Goal: Information Seeking & Learning: Learn about a topic

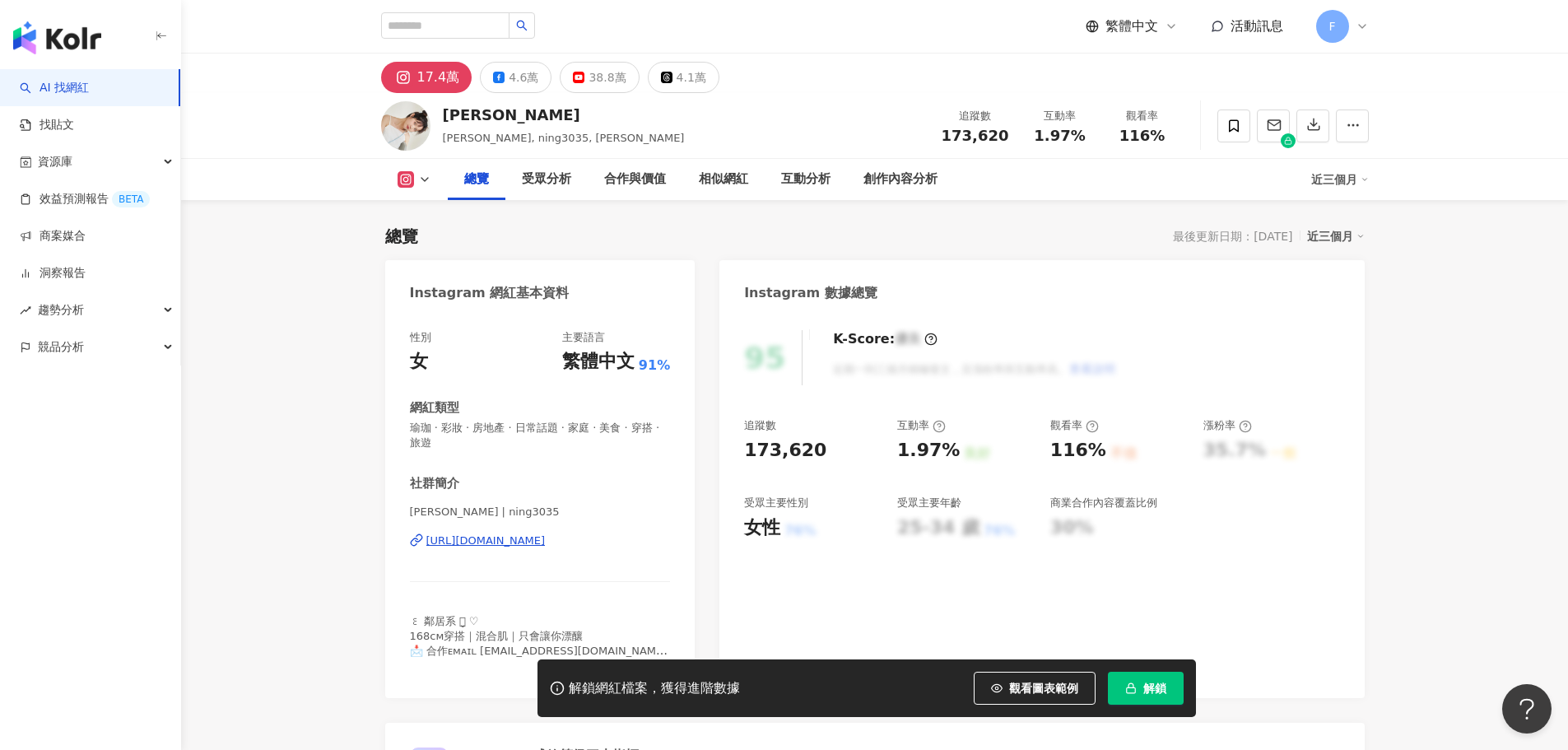
scroll to position [101, 0]
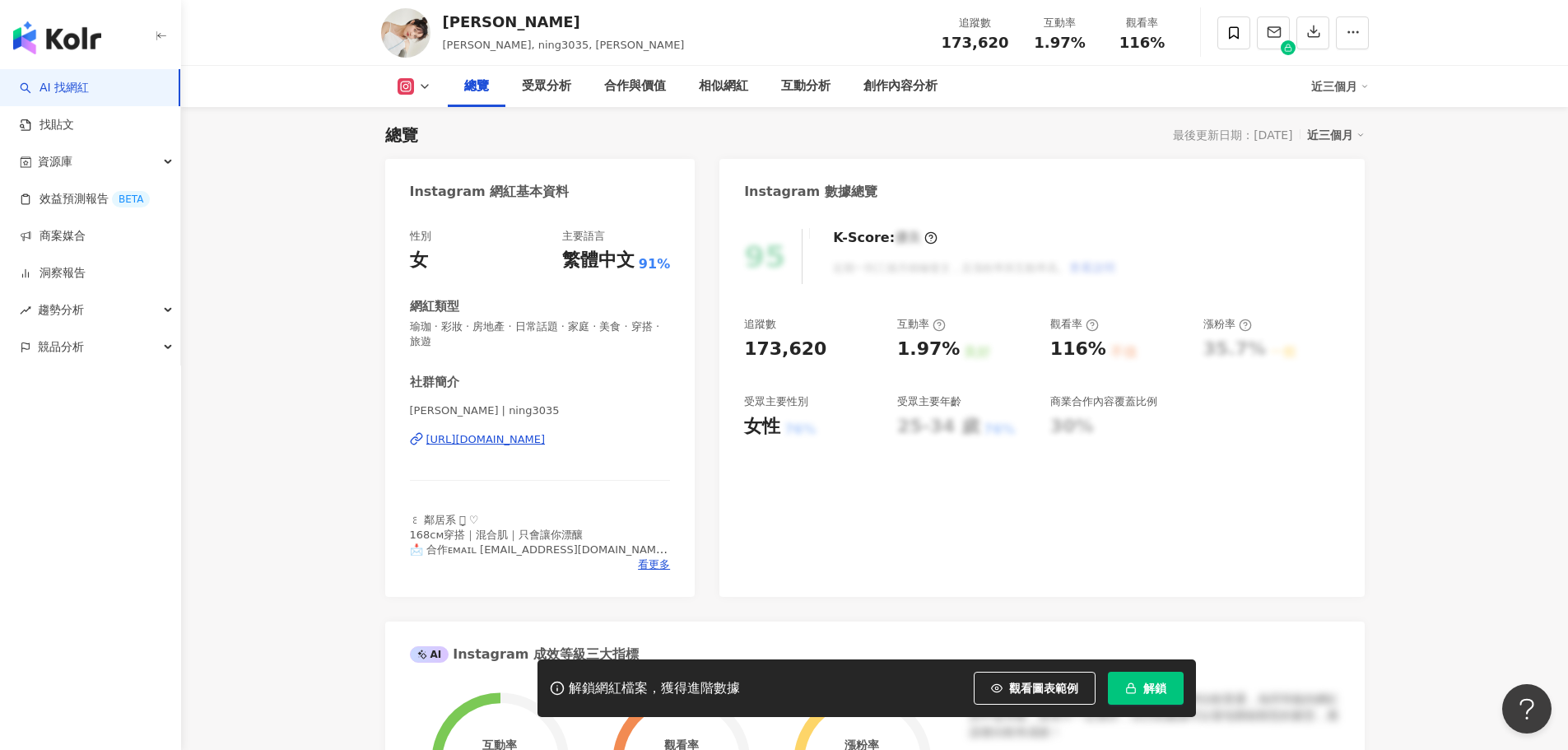
click at [1181, 693] on button "解鎖" at bounding box center [1146, 688] width 76 height 33
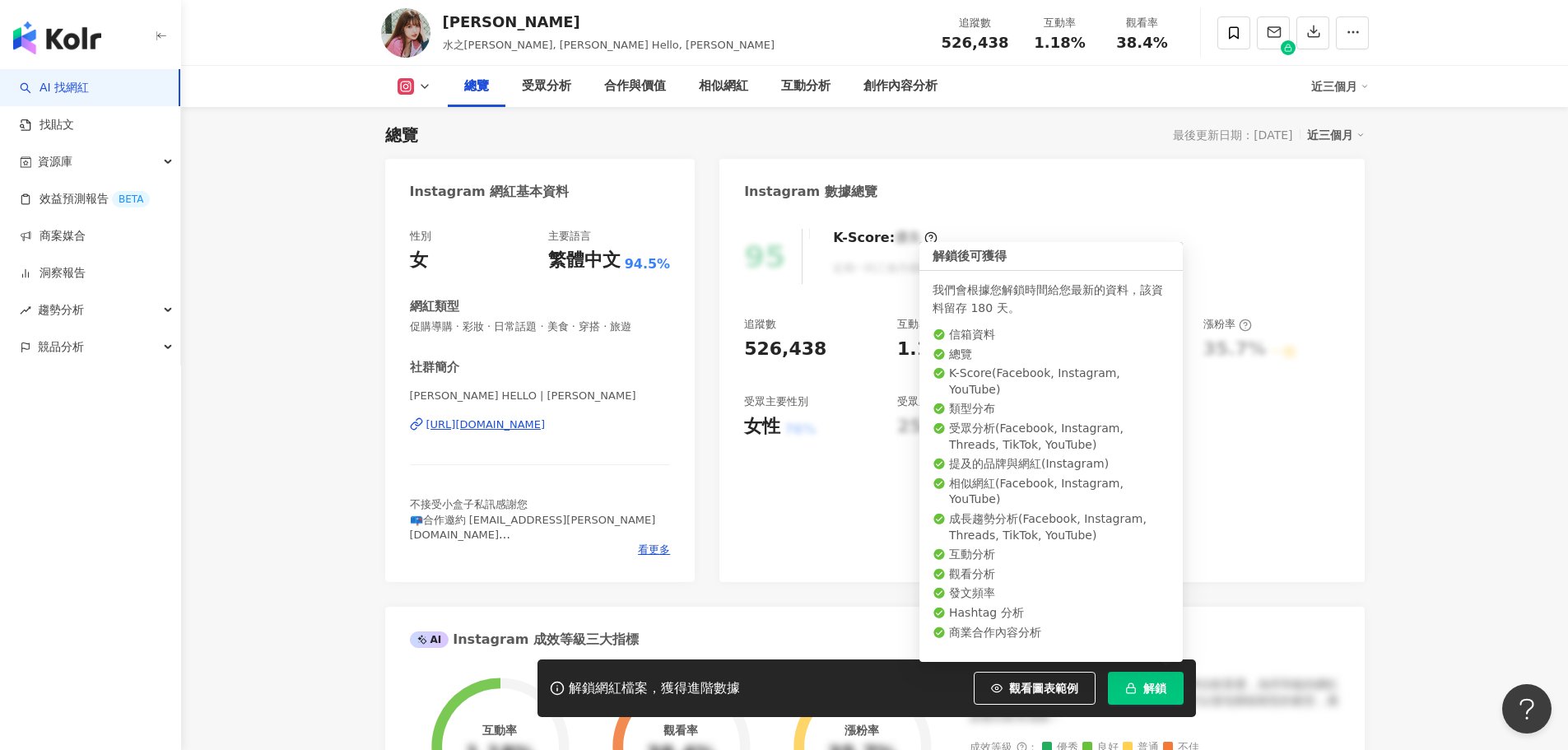
click at [1152, 571] on span "解鎖" at bounding box center [1154, 688] width 23 height 14
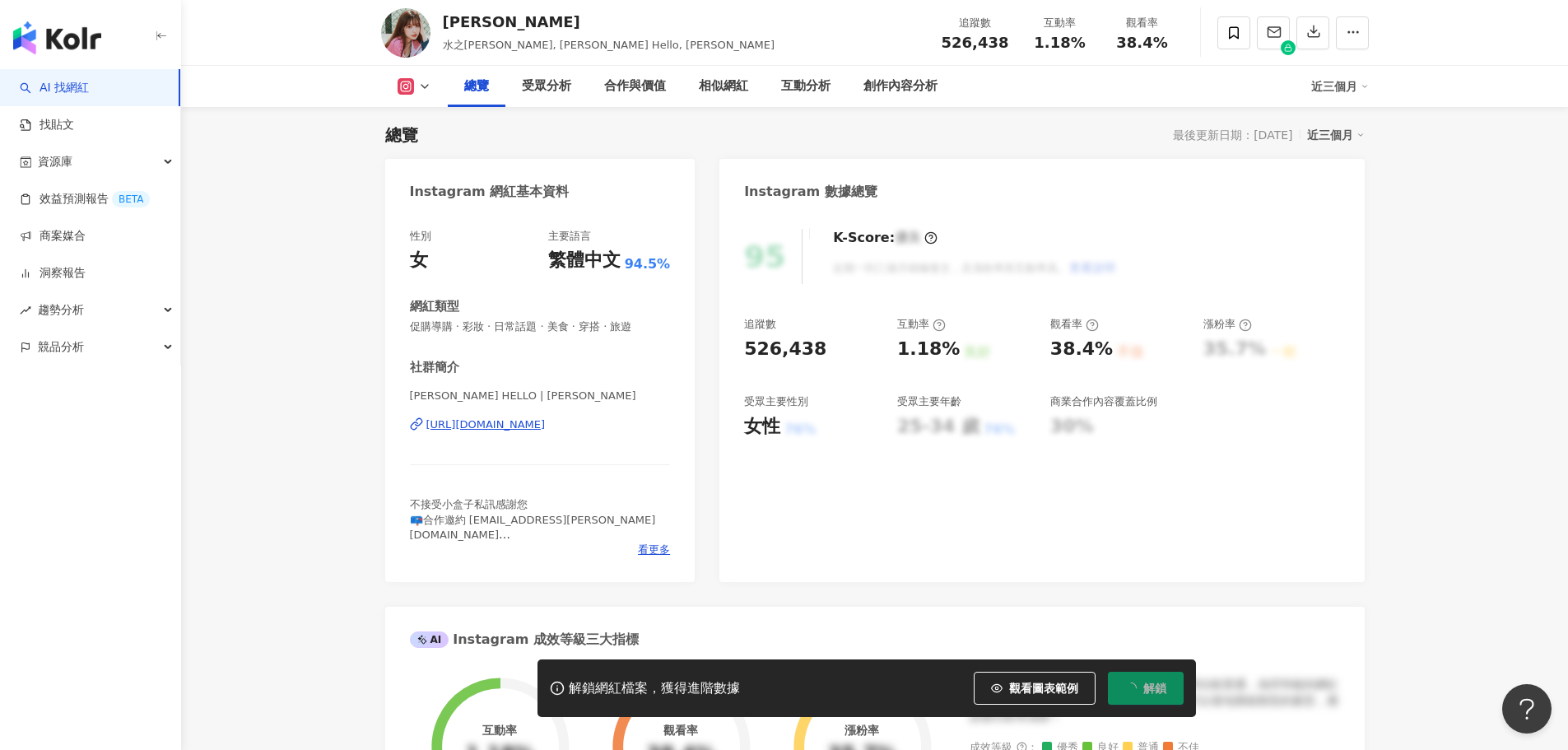
click at [928, 541] on div "95 K-Score : 優良 近期一到三個月積極發文，且漲粉率與互動率高。 查看說明 追蹤數 526,438 互動率 1.18% 良好 觀看率 38.4% …" at bounding box center [1041, 396] width 645 height 369
click at [571, 554] on div "看更多" at bounding box center [540, 550] width 261 height 15
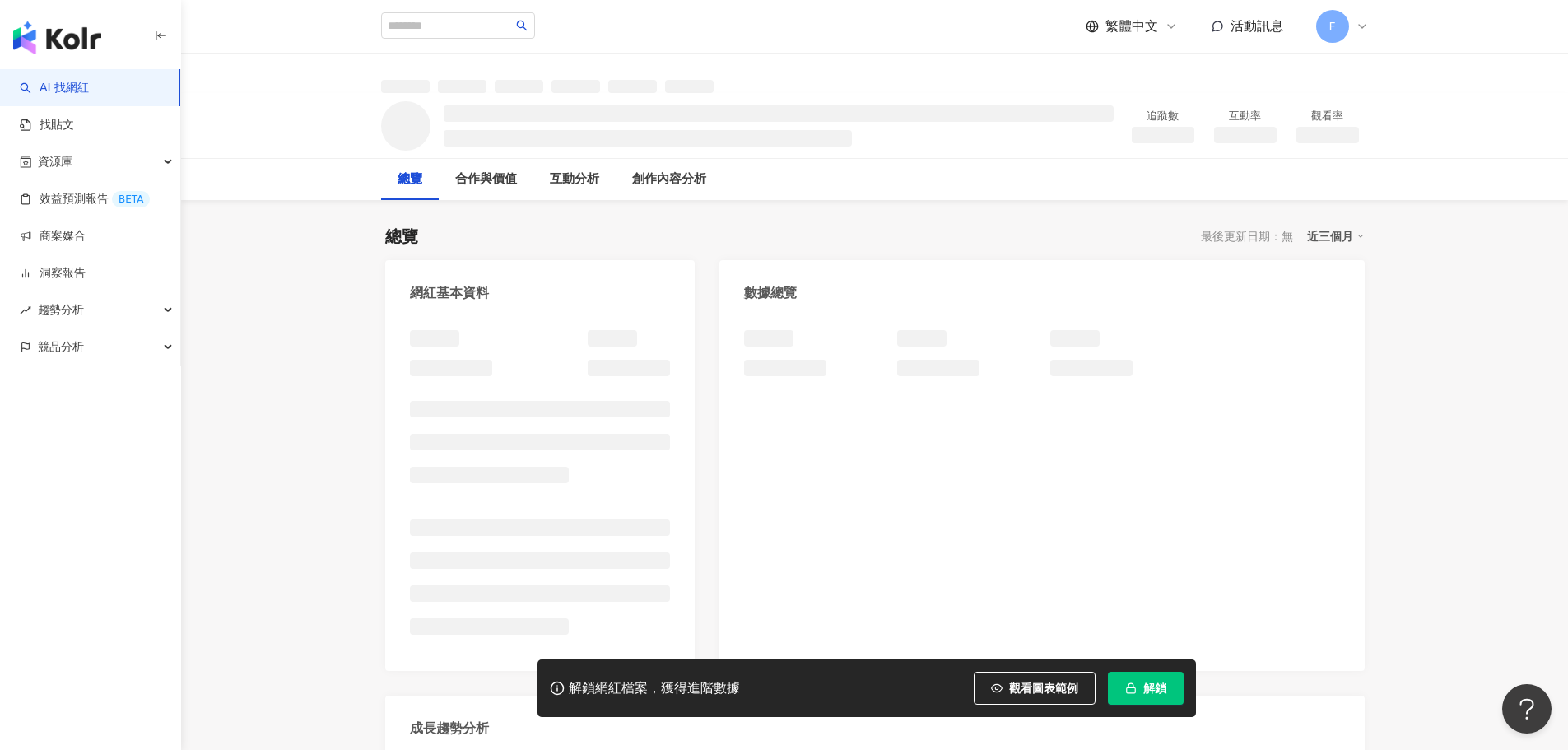
click at [1153, 673] on button "解鎖" at bounding box center [1146, 688] width 76 height 33
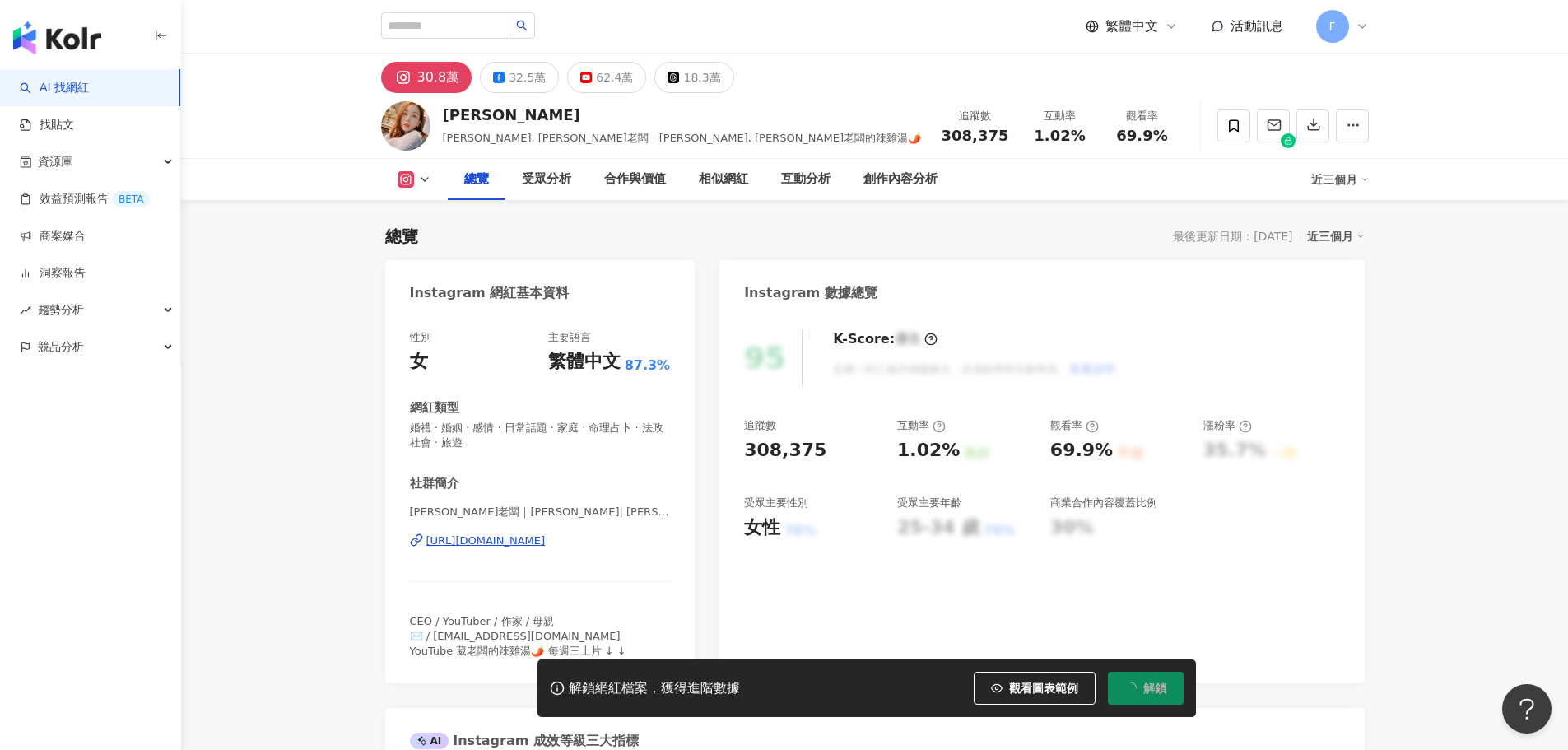
scroll to position [101, 0]
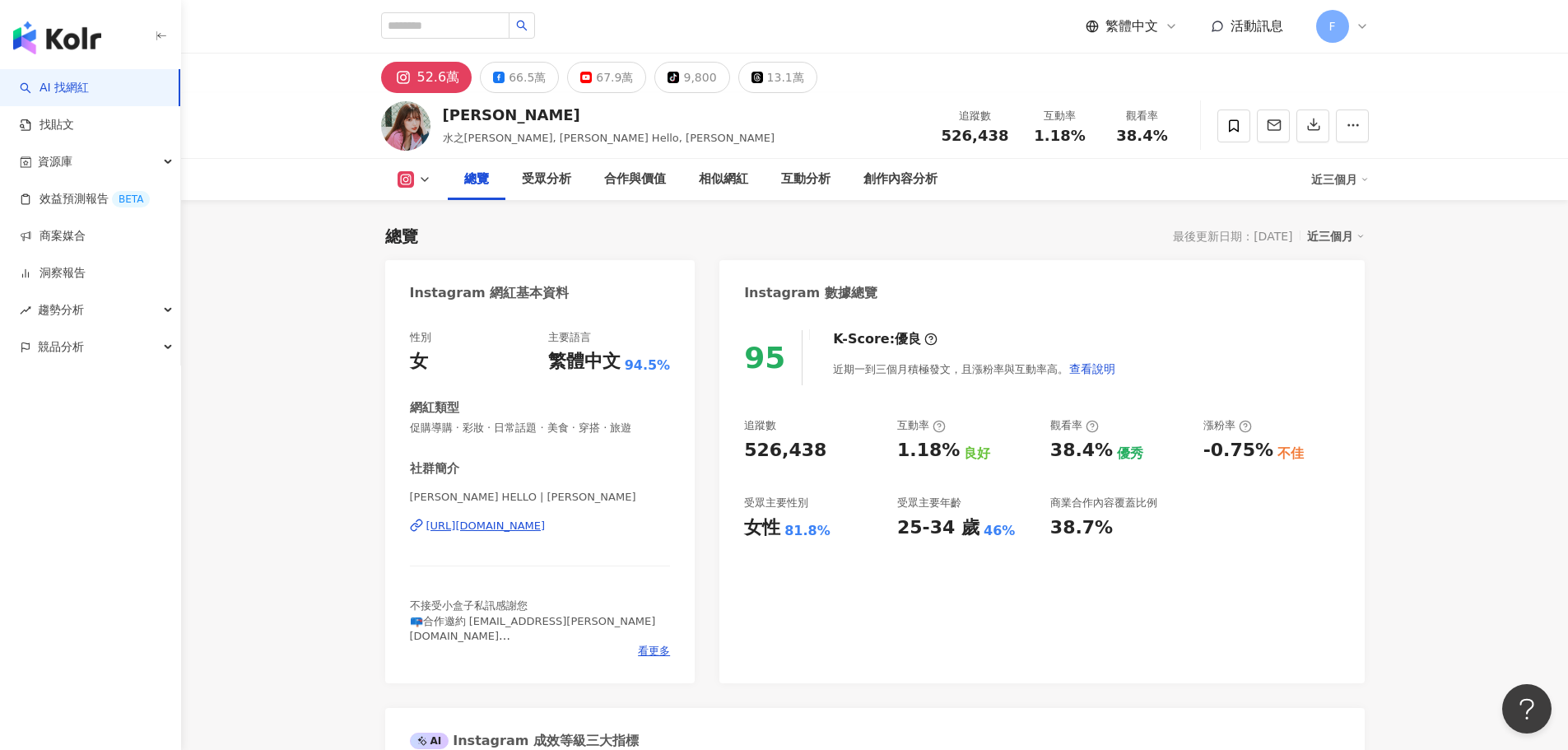
scroll to position [101, 0]
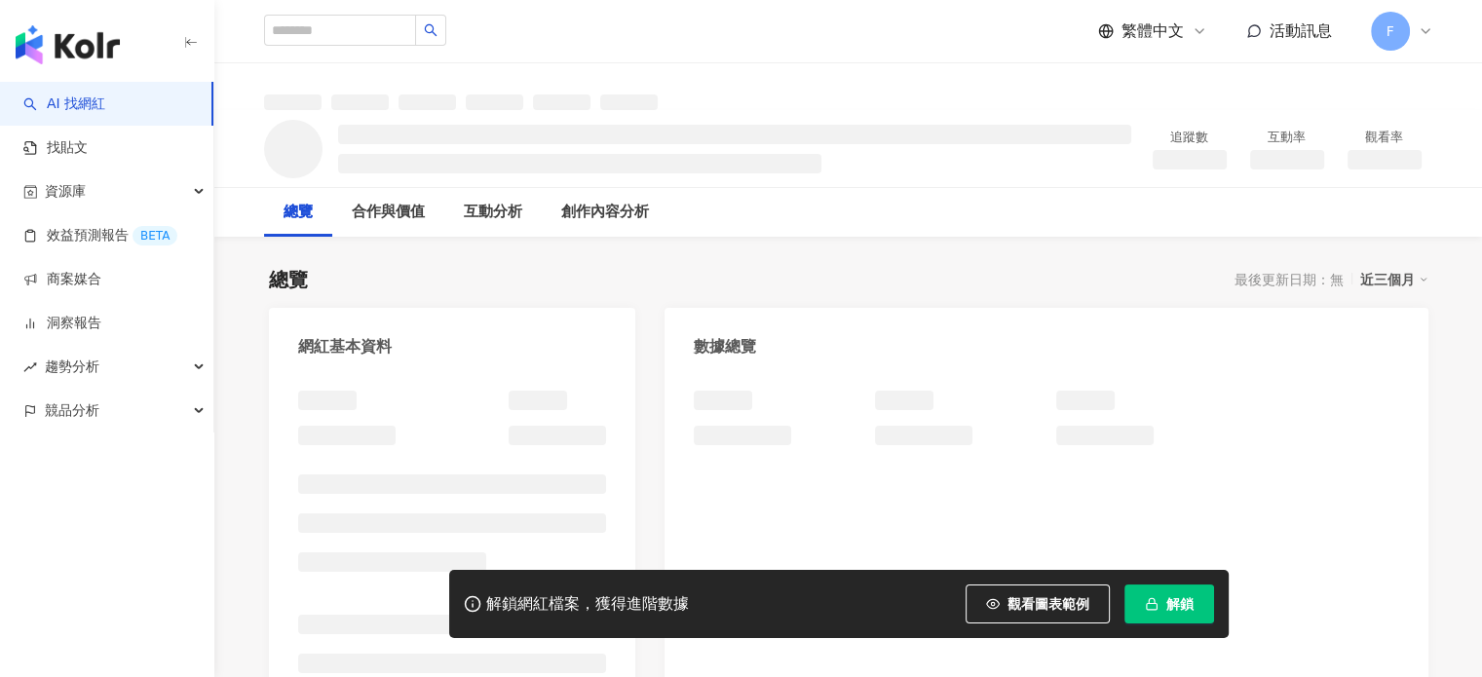
click at [1172, 596] on span "解鎖" at bounding box center [1179, 604] width 27 height 16
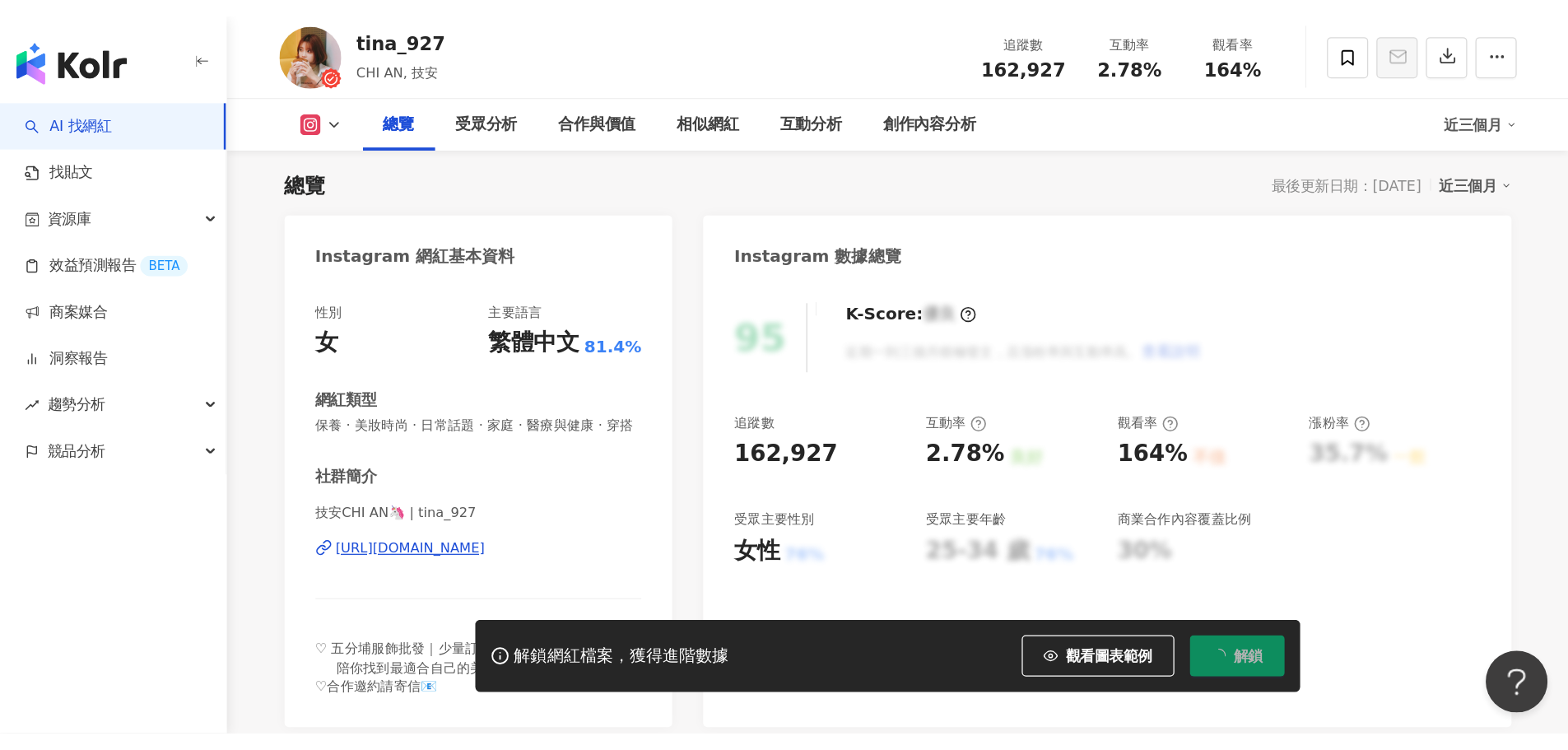
scroll to position [101, 0]
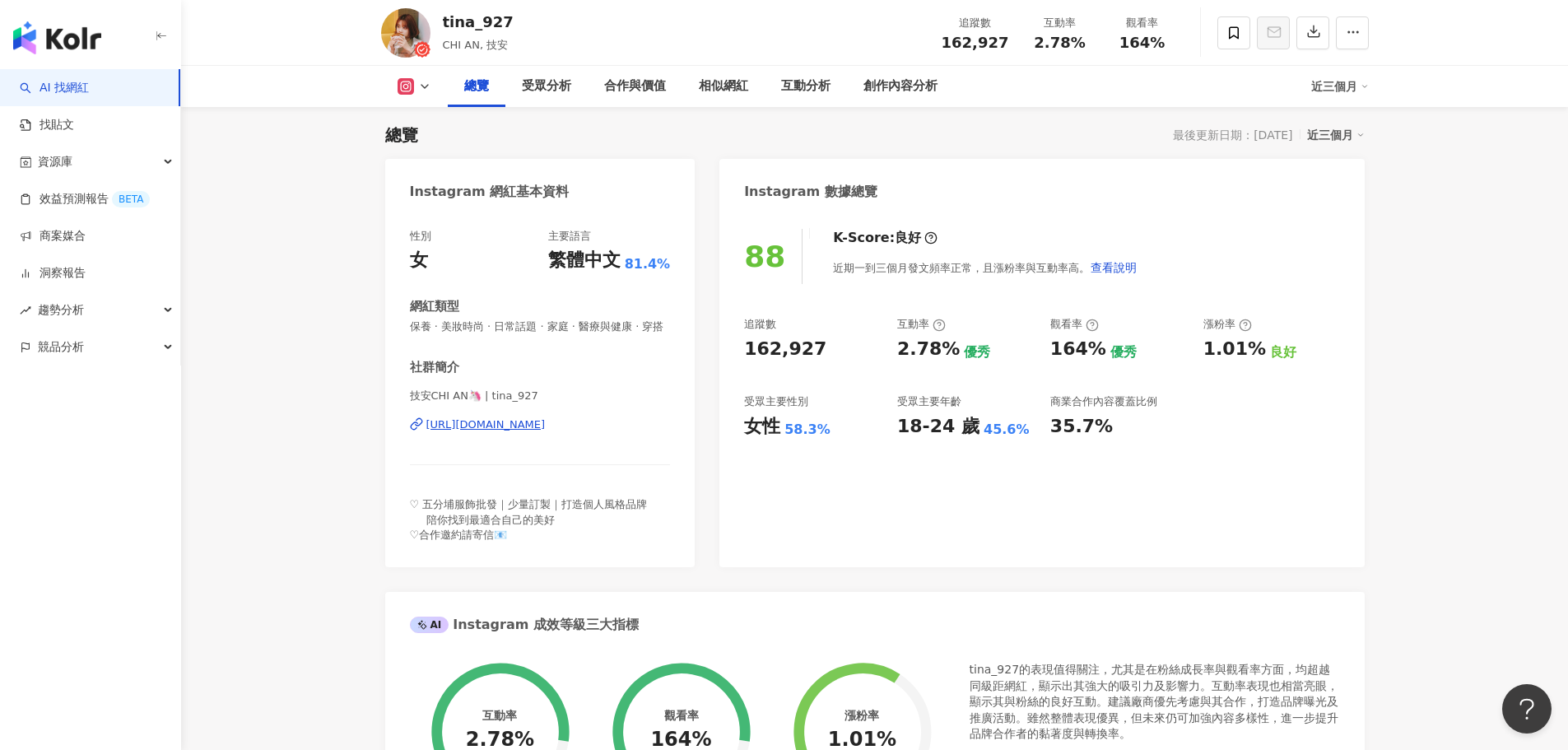
click at [432, 90] on button at bounding box center [414, 86] width 67 height 16
click at [435, 157] on button "Facebook" at bounding box center [440, 155] width 99 height 23
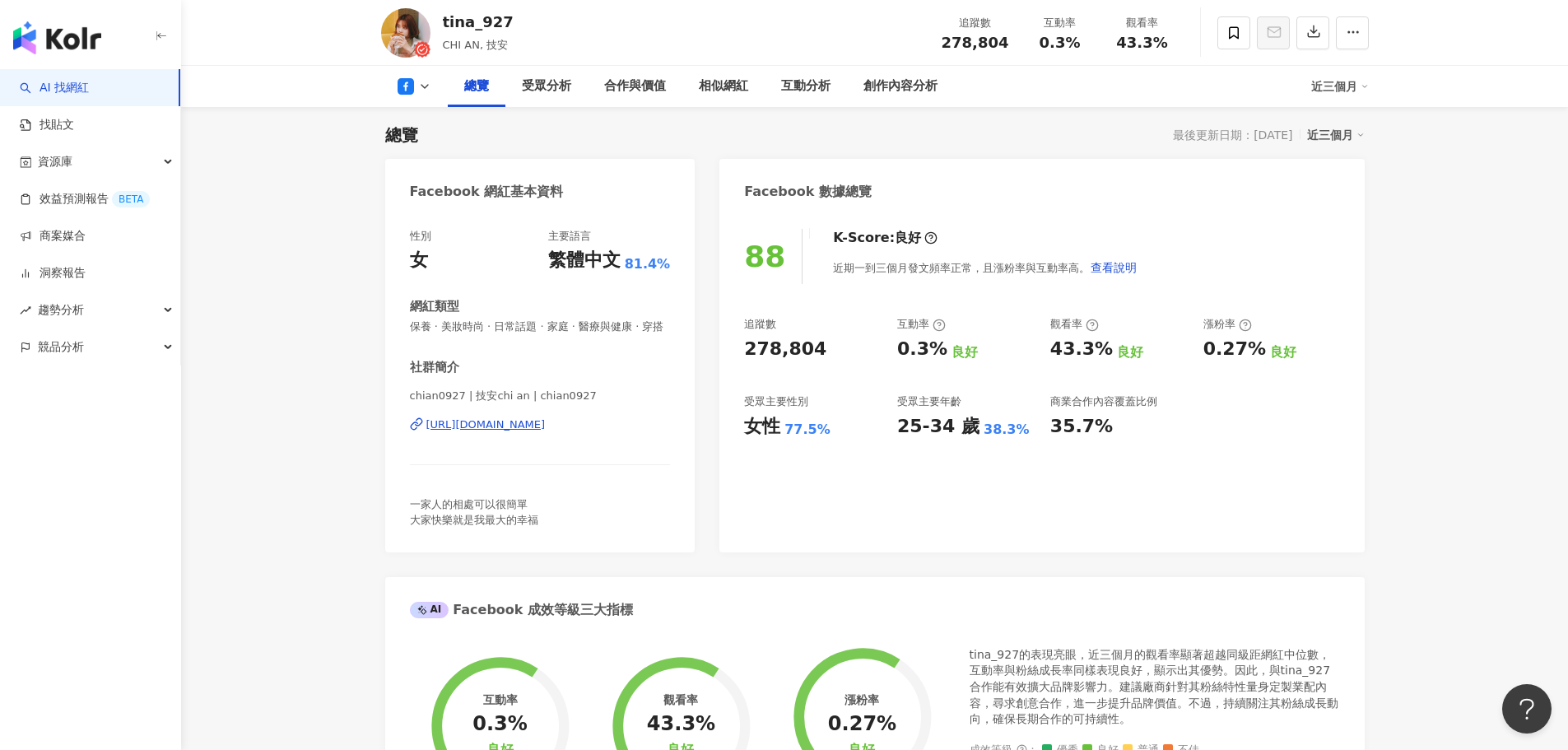
click at [962, 417] on div "25-34 歲" at bounding box center [938, 427] width 82 height 25
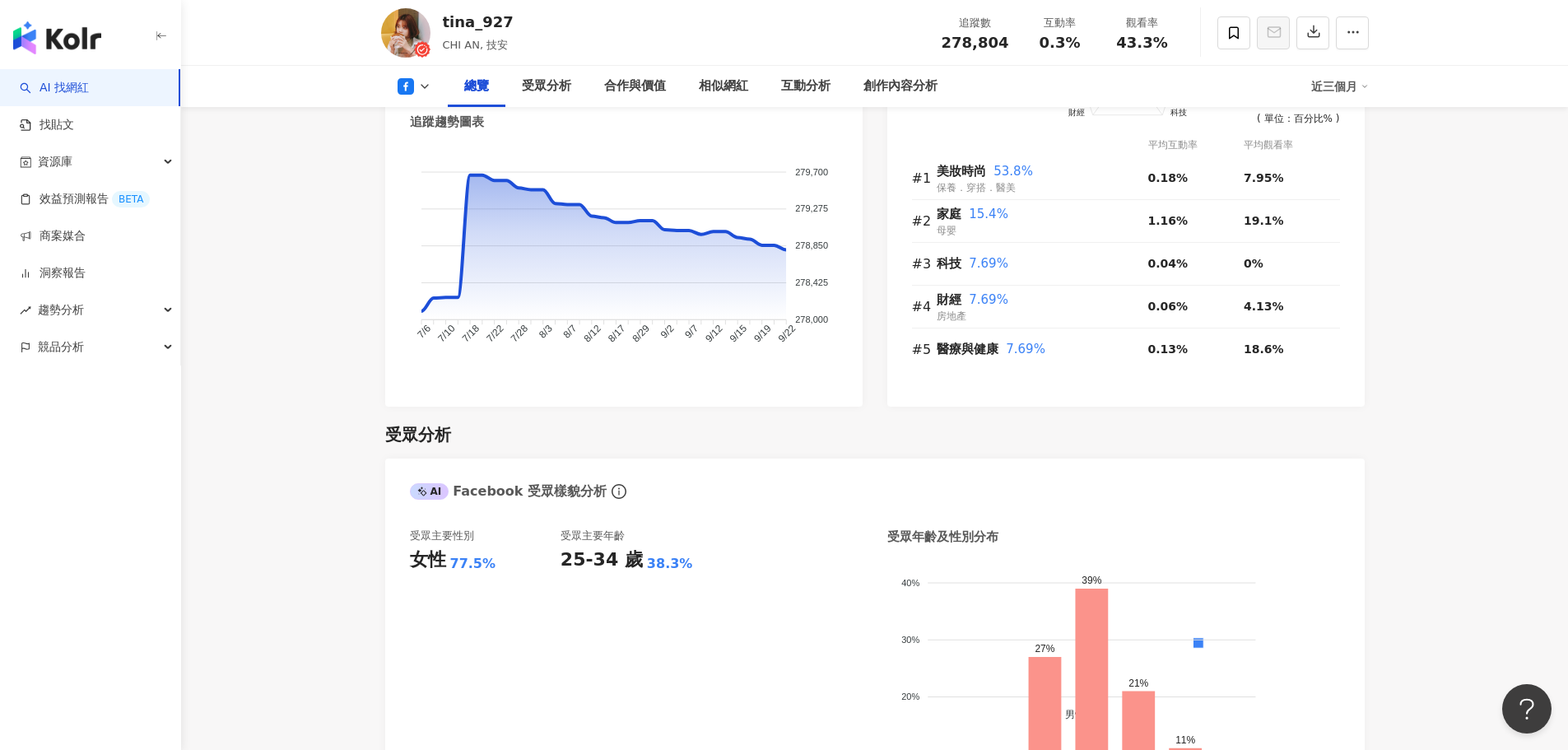
scroll to position [990, 0]
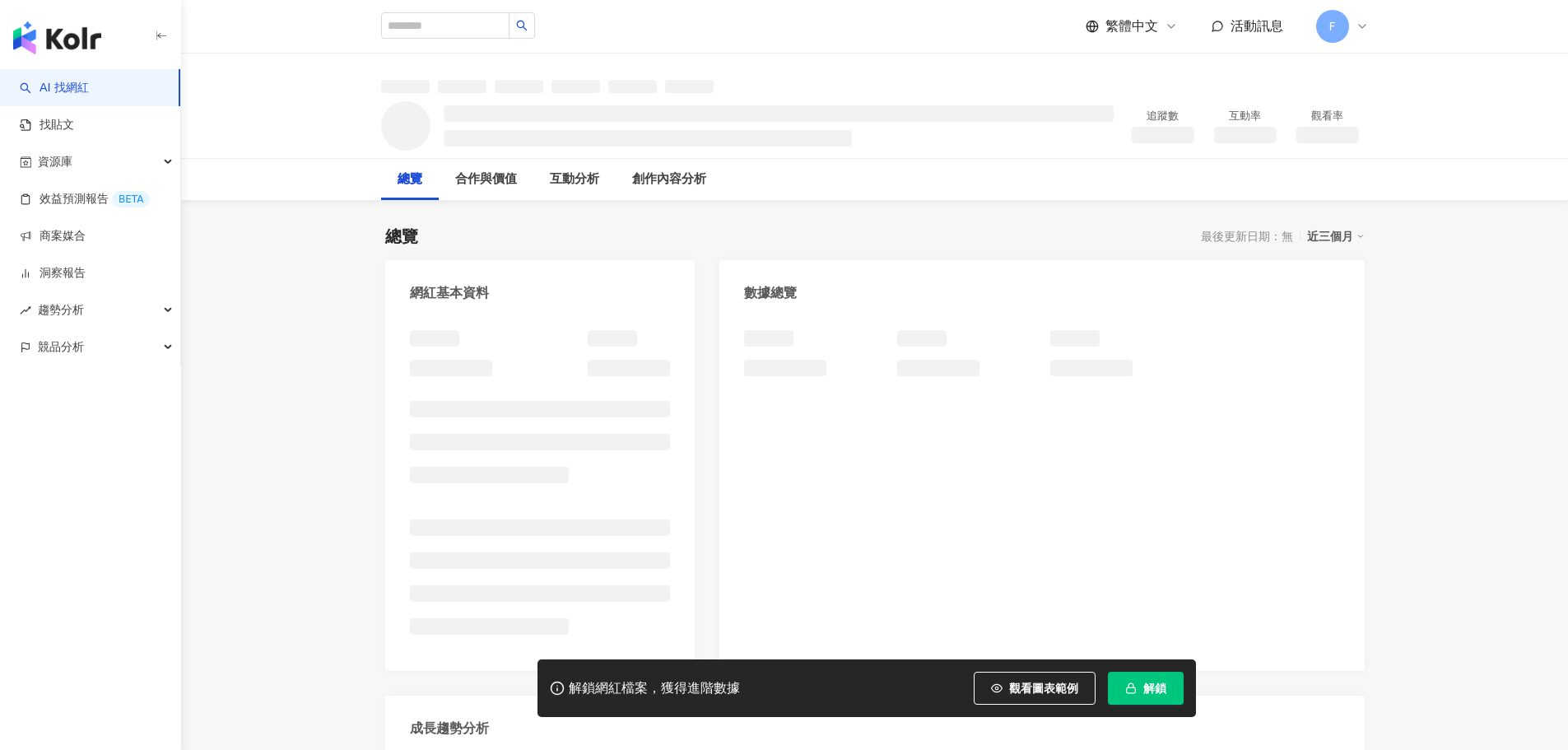
click at [1156, 689] on span "解鎖" at bounding box center [1154, 688] width 23 height 14
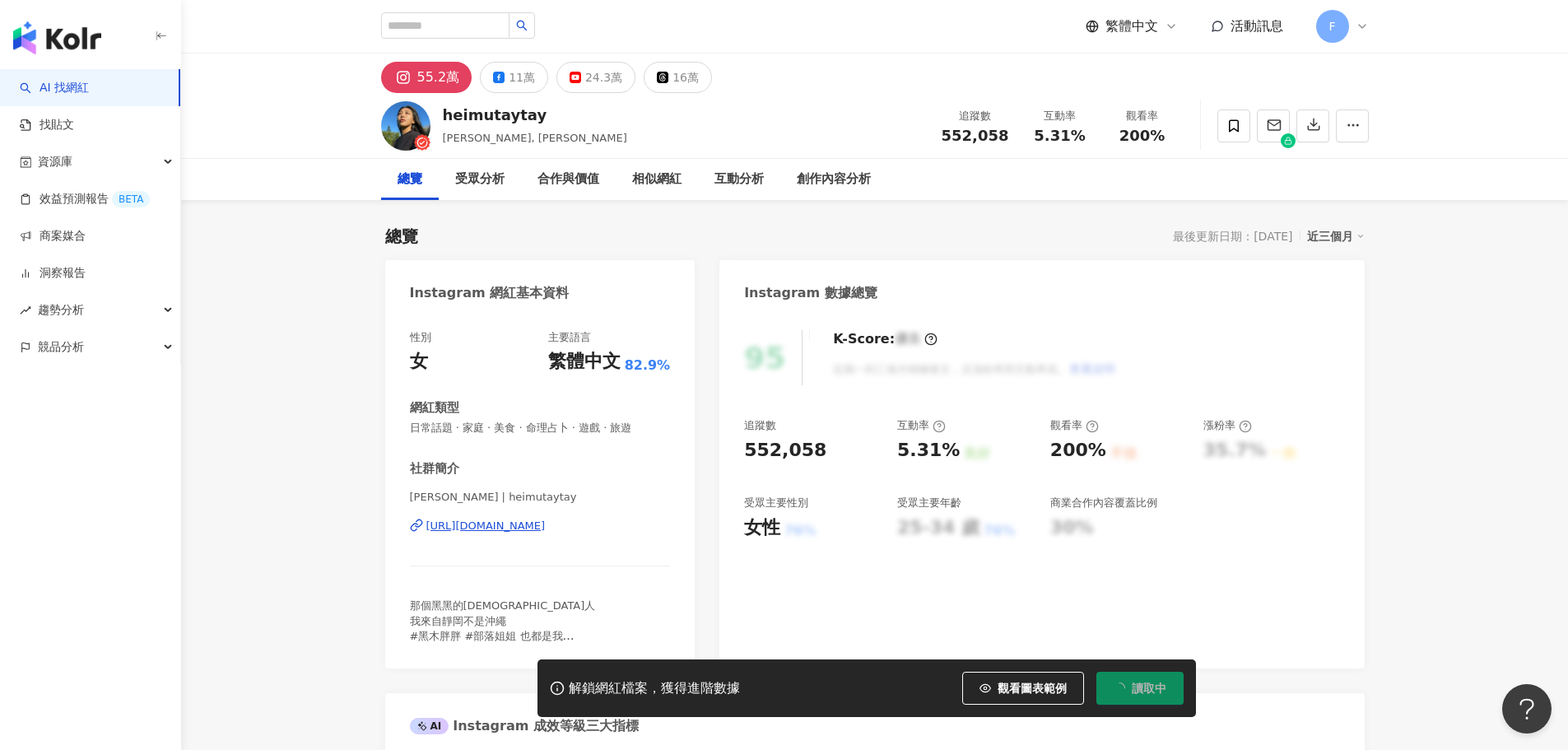
scroll to position [101, 0]
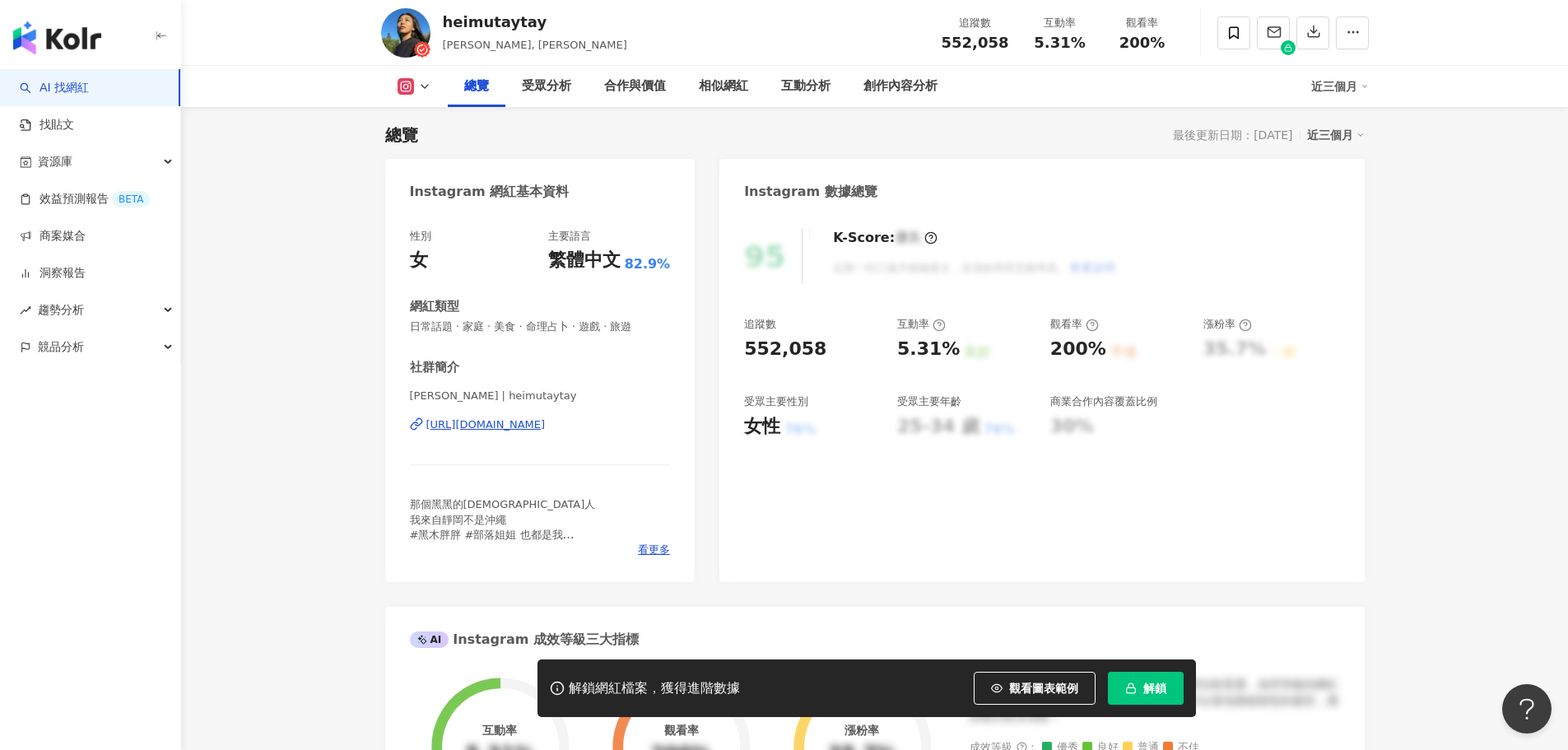
click at [1163, 691] on span "解鎖" at bounding box center [1154, 688] width 23 height 14
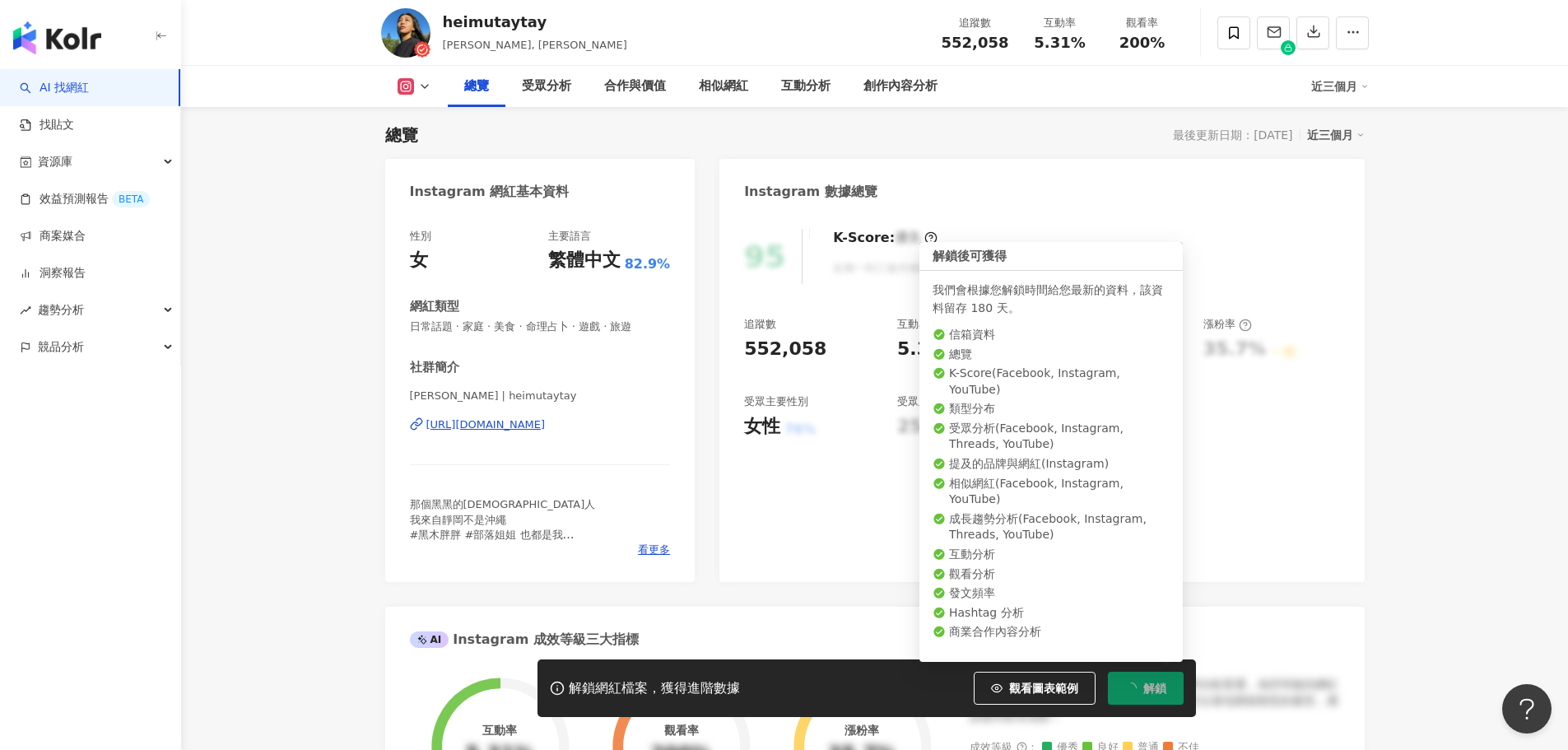
click at [1163, 691] on span "解鎖" at bounding box center [1154, 688] width 23 height 14
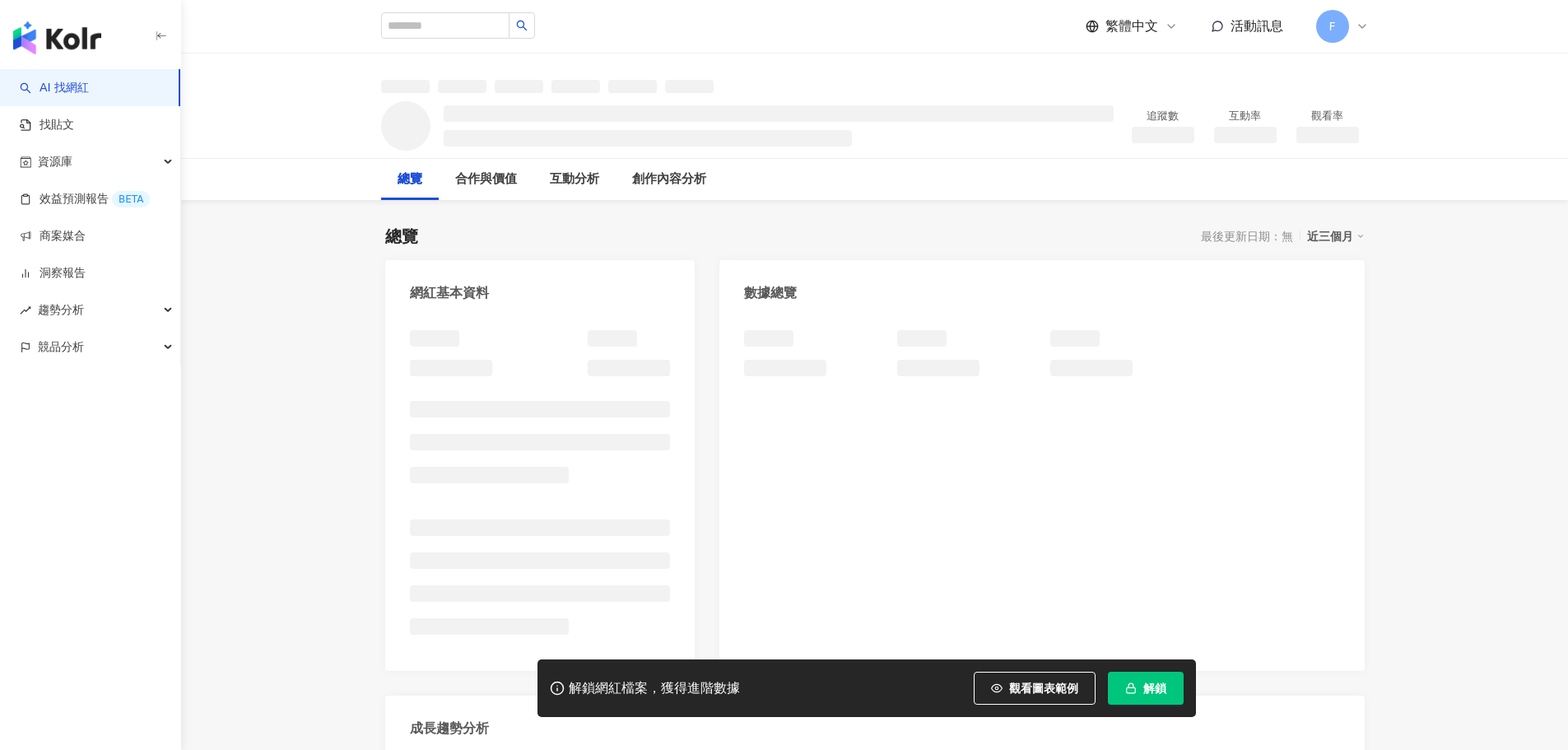
click at [1157, 677] on button "解鎖" at bounding box center [1146, 688] width 76 height 33
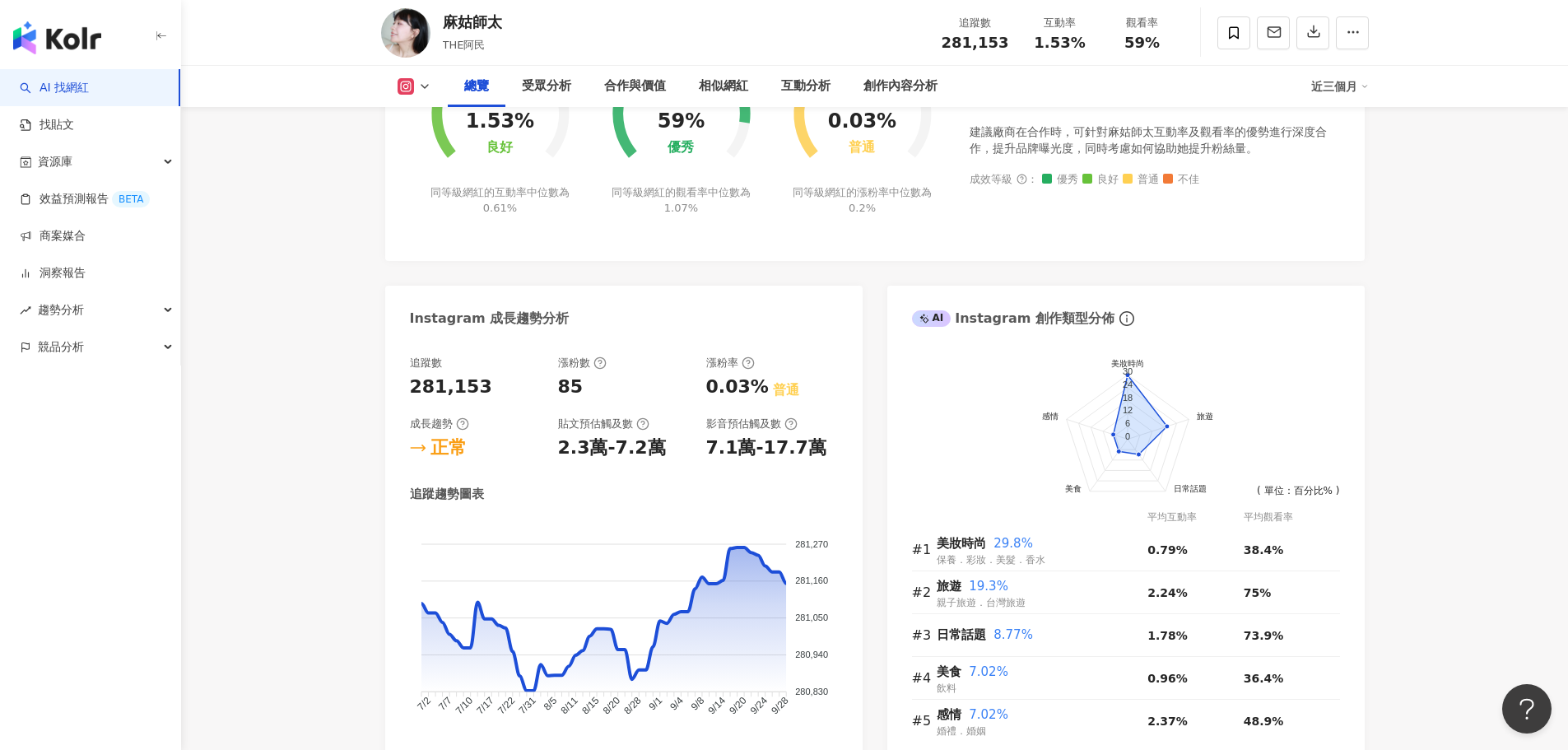
scroll to position [979, 0]
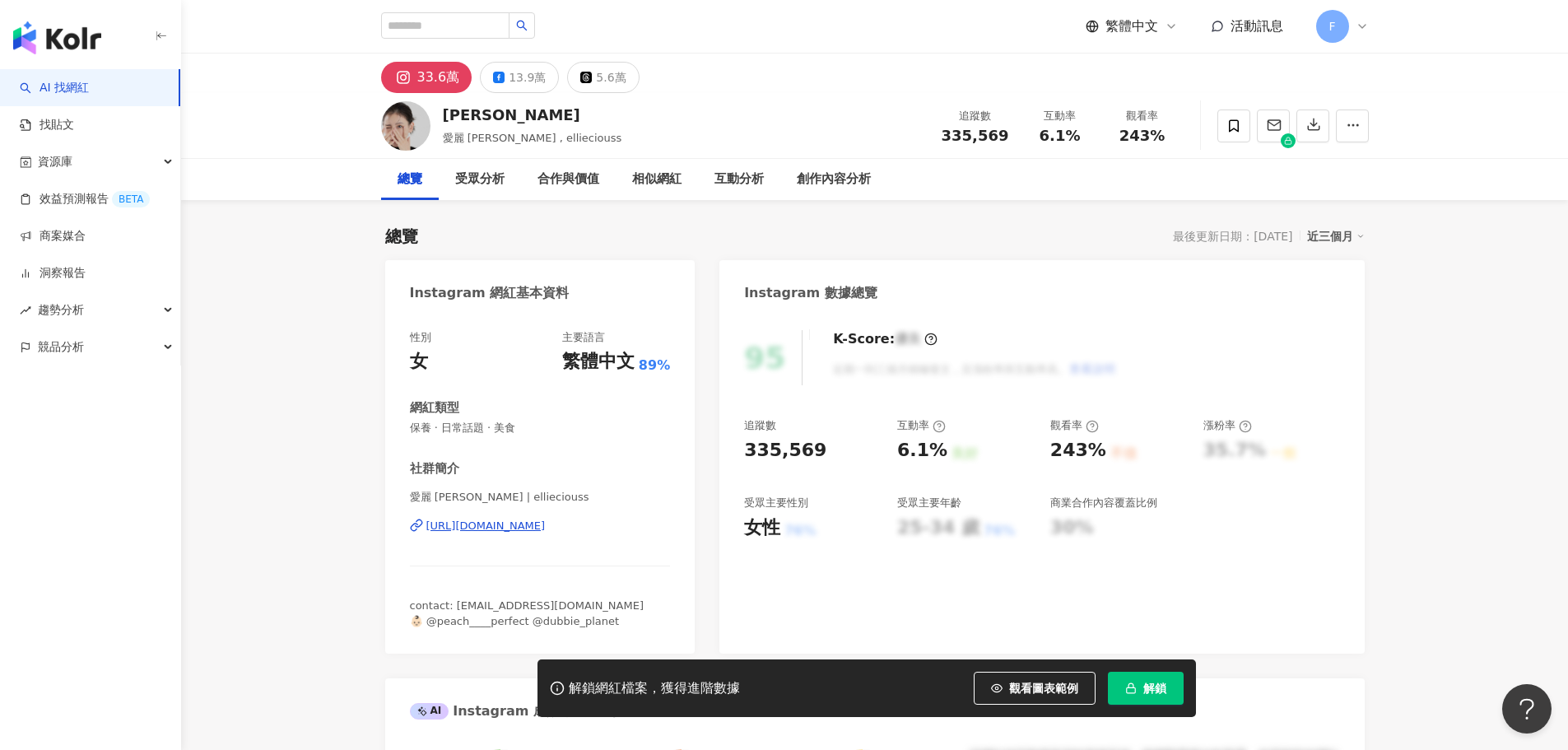
scroll to position [101, 0]
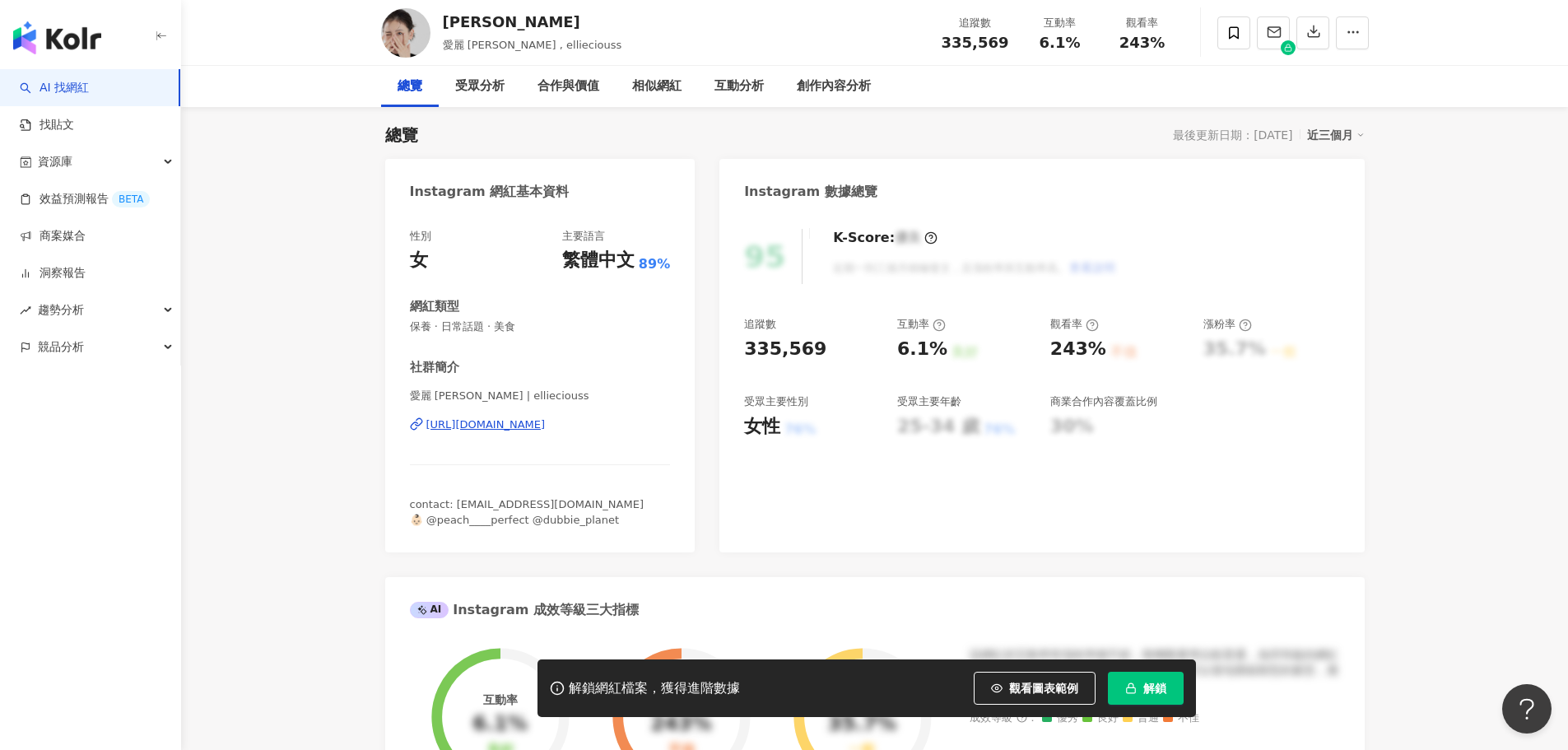
click at [1163, 686] on span "解鎖" at bounding box center [1154, 688] width 23 height 14
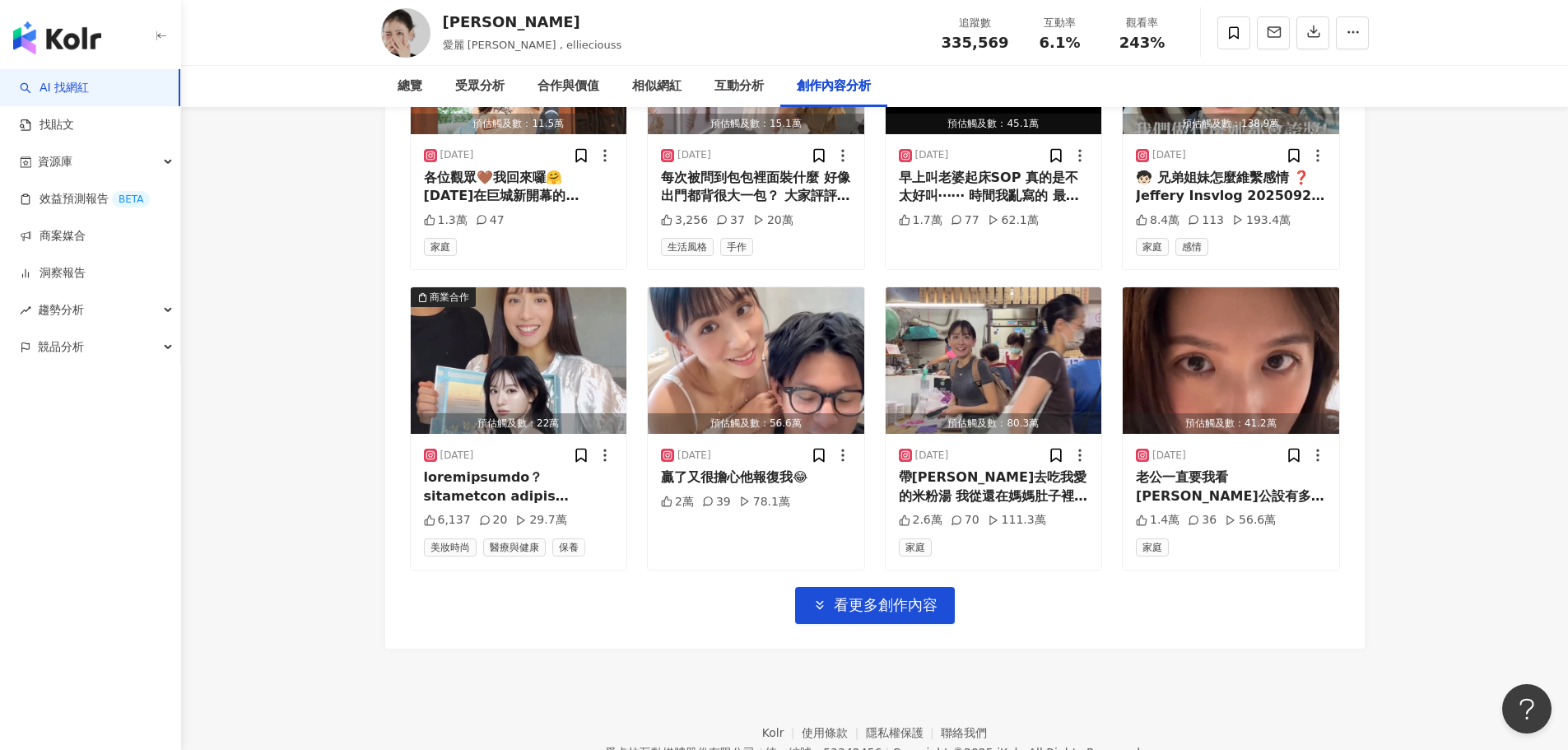
scroll to position [5671, 0]
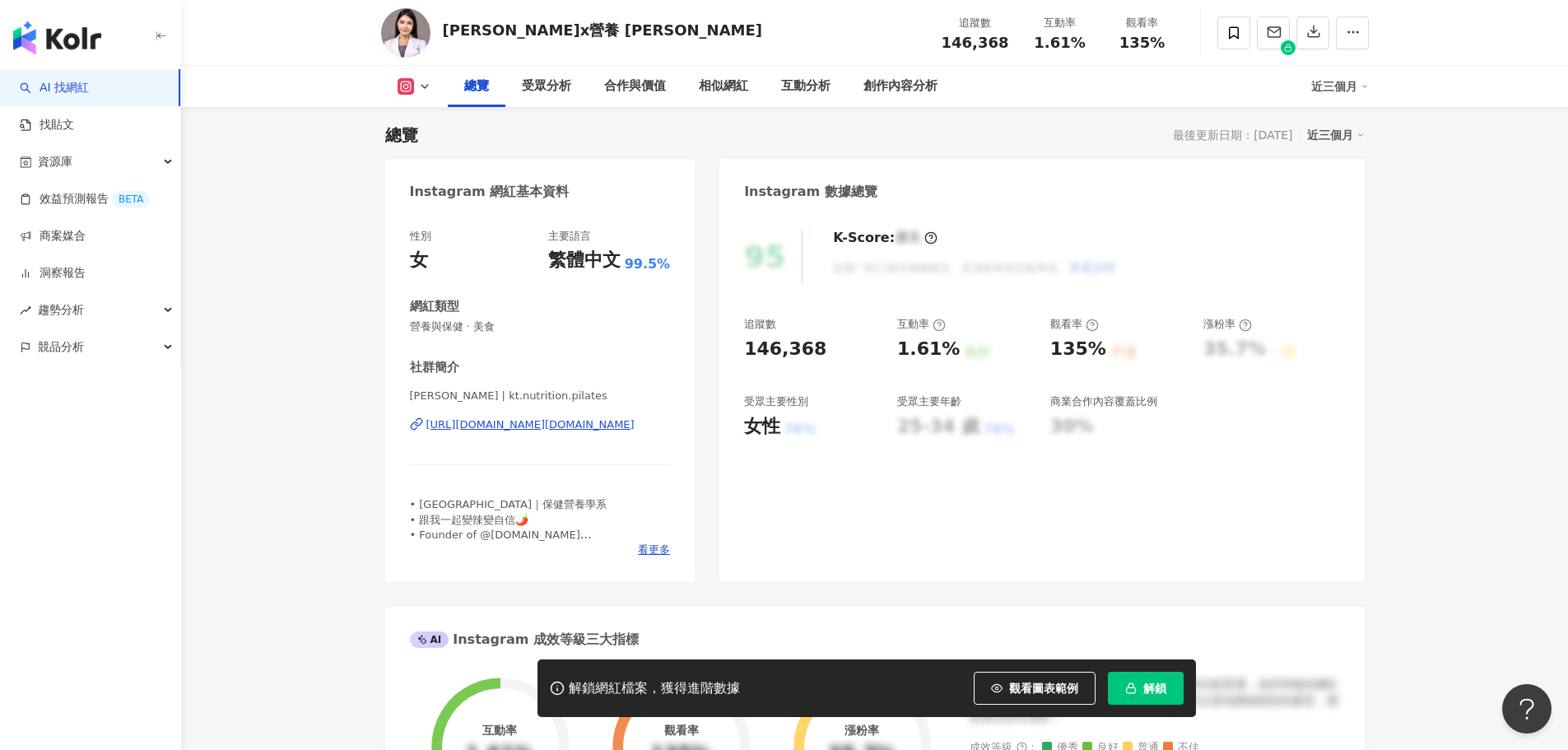
click at [1129, 692] on rect "button" at bounding box center [1130, 689] width 9 height 5
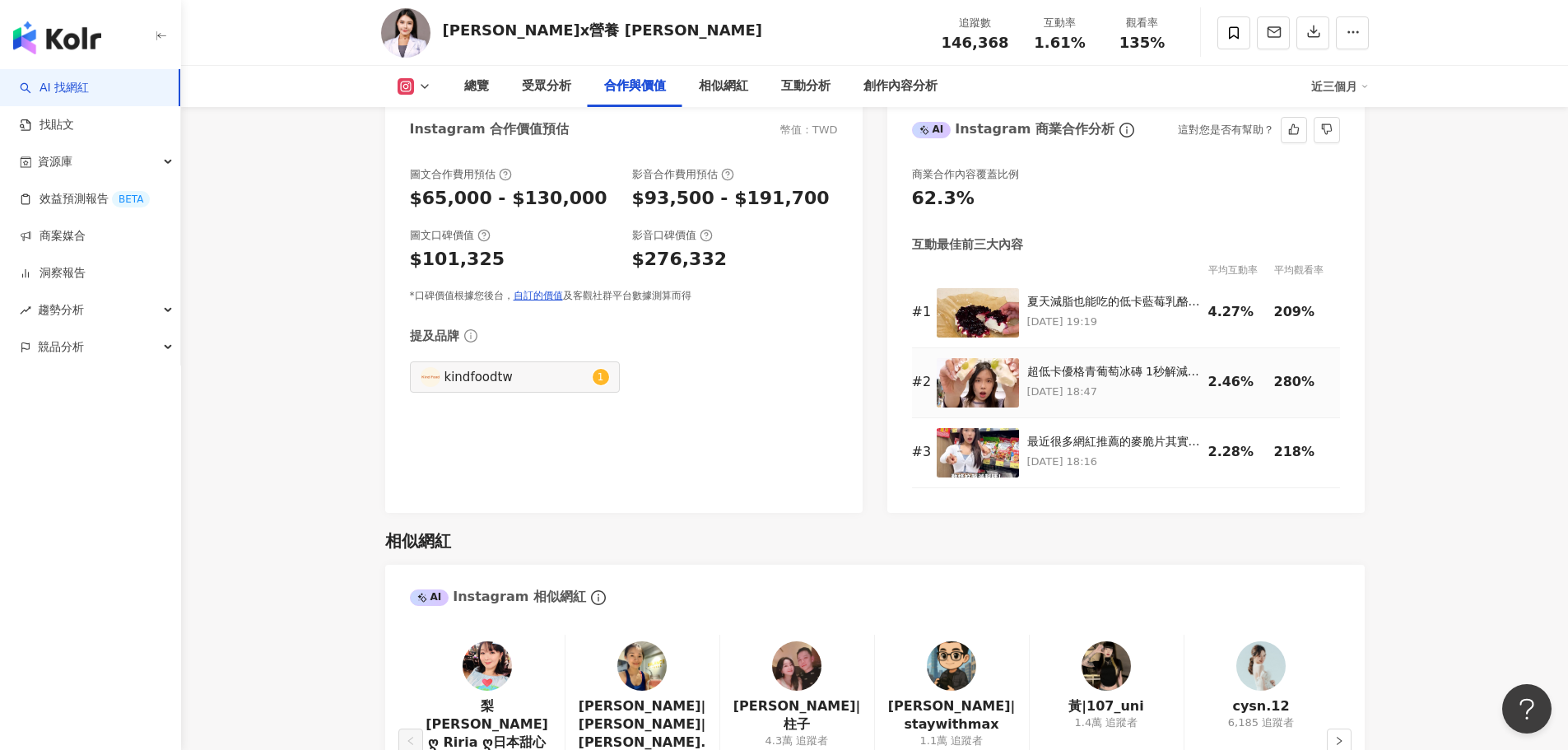
scroll to position [2291, 0]
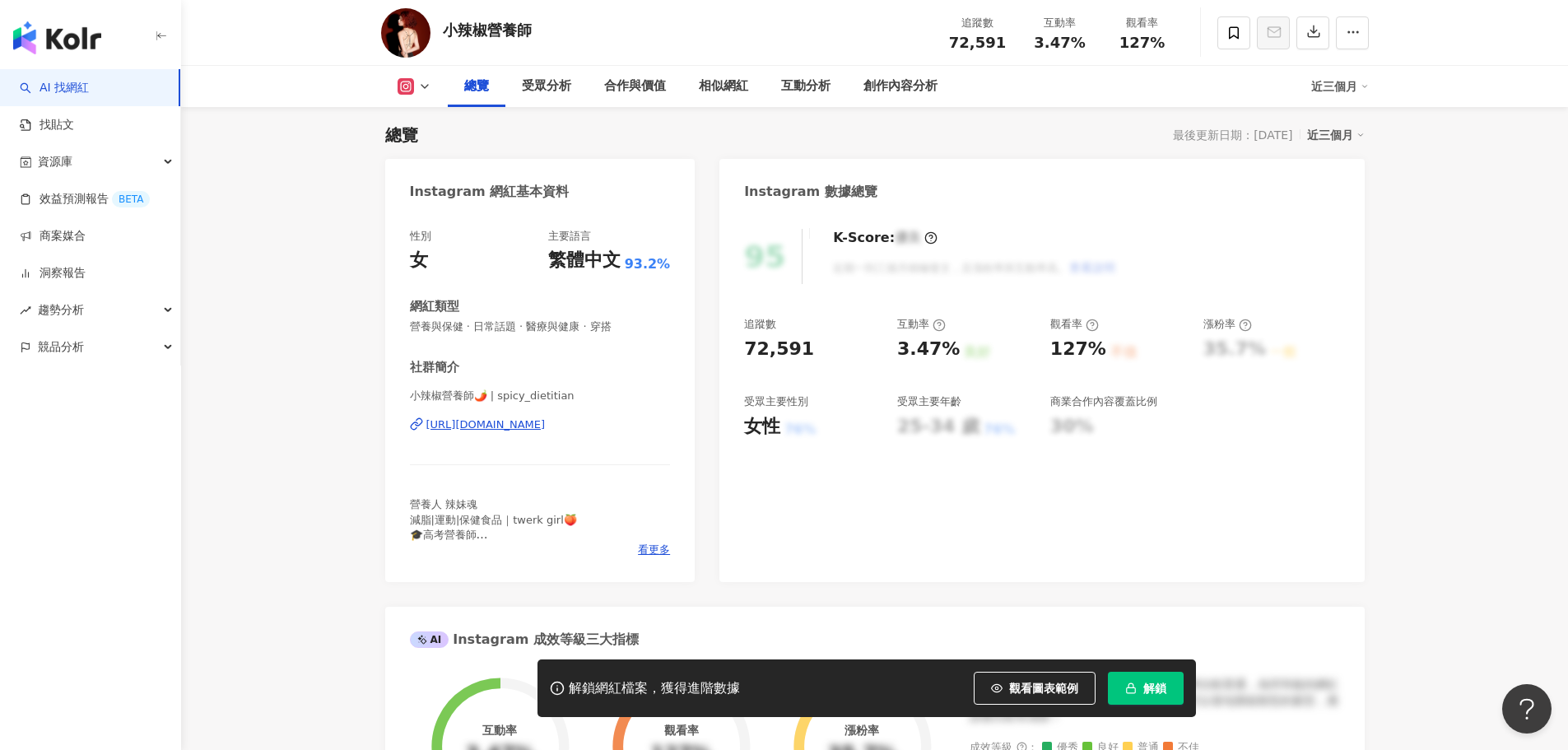
click at [1182, 682] on button "解鎖" at bounding box center [1146, 688] width 76 height 33
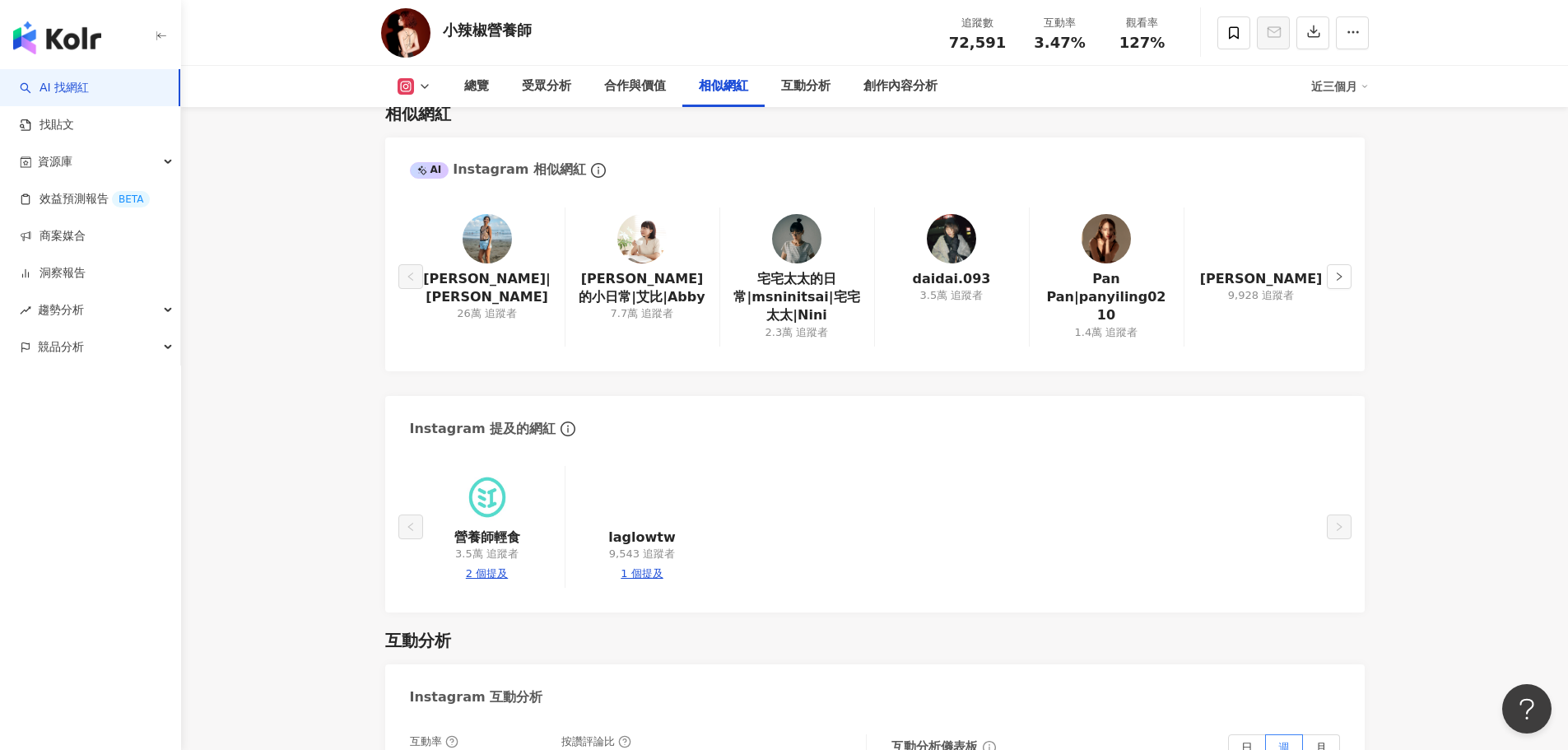
scroll to position [2718, 0]
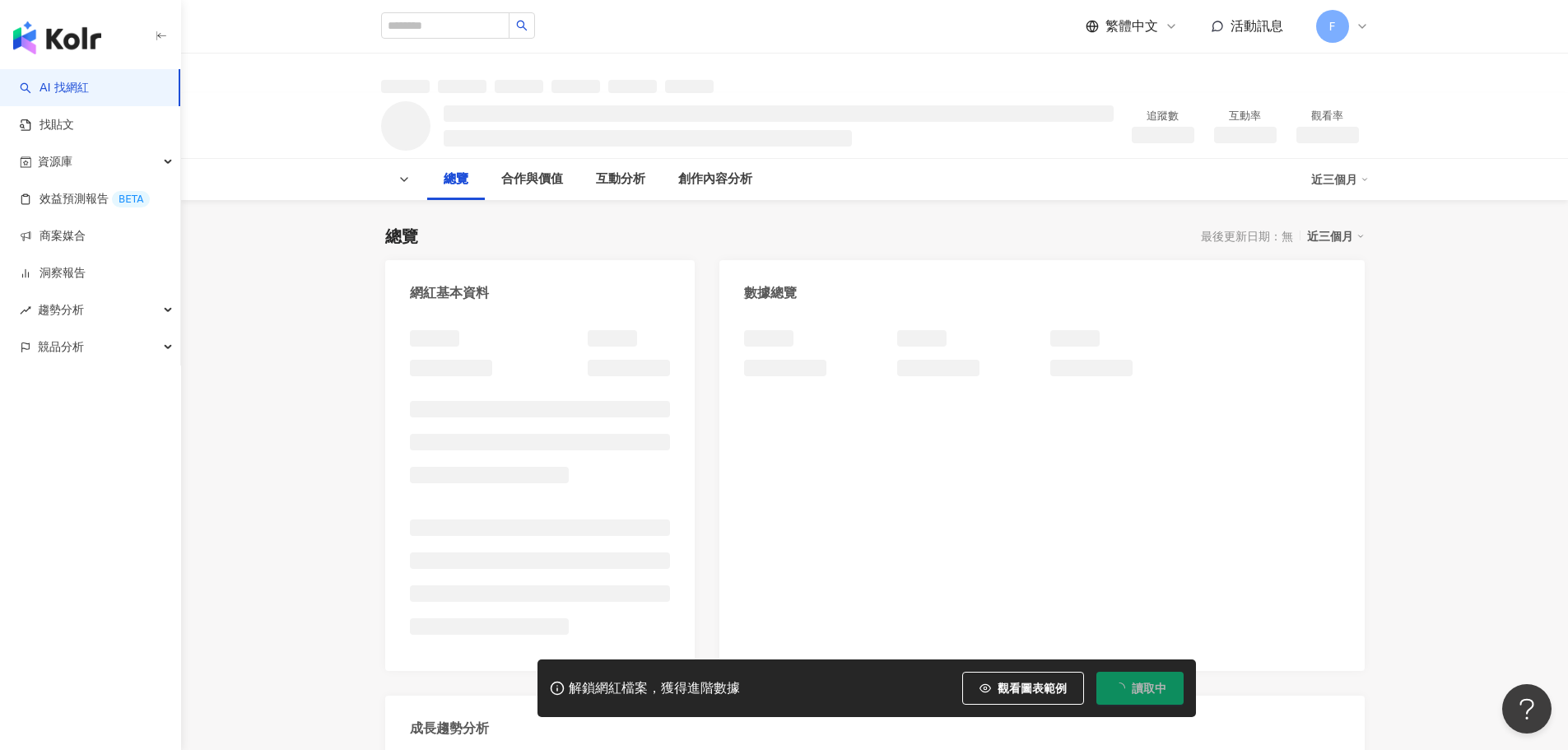
click at [1141, 683] on span "讀取中" at bounding box center [1149, 688] width 35 height 14
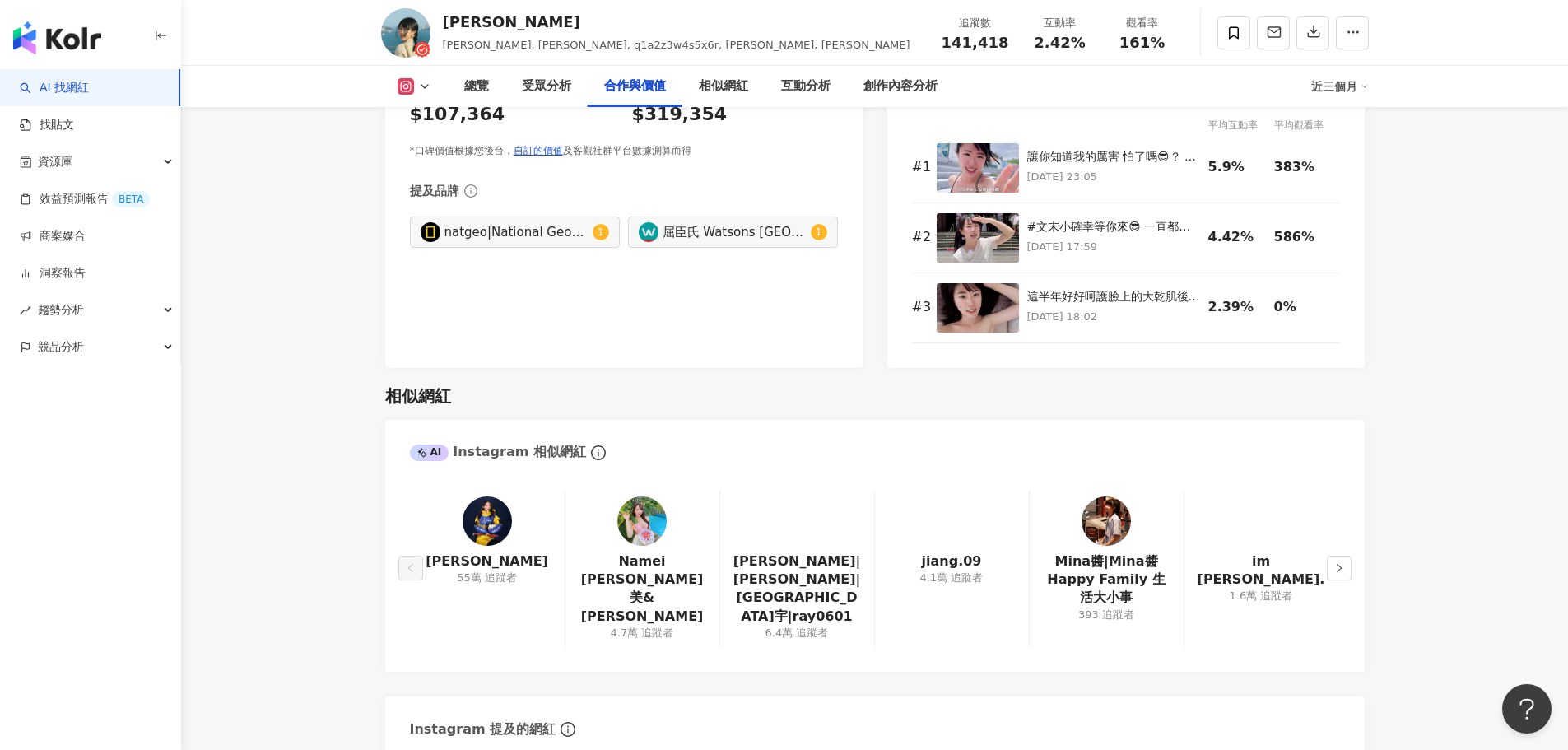
scroll to position [2296, 0]
